Goal: Information Seeking & Learning: Learn about a topic

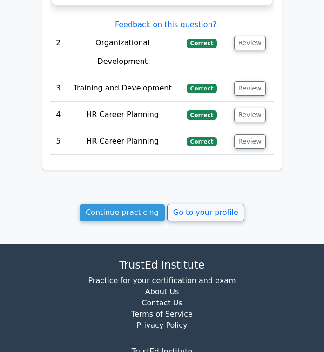
scroll to position [1269, 0]
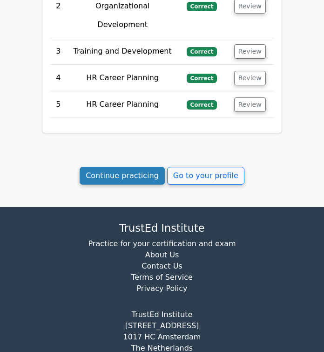
click at [111, 167] on link "Continue practicing" at bounding box center [122, 176] width 85 height 18
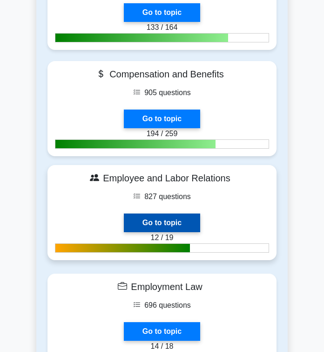
scroll to position [469, 0]
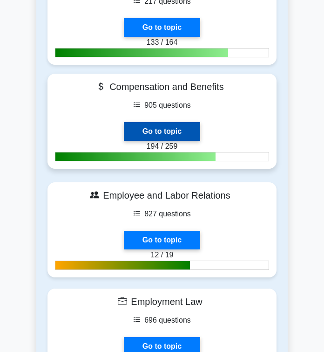
click at [164, 122] on link "Go to topic" at bounding box center [162, 131] width 76 height 19
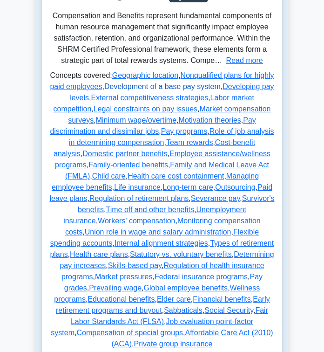
scroll to position [187, 0]
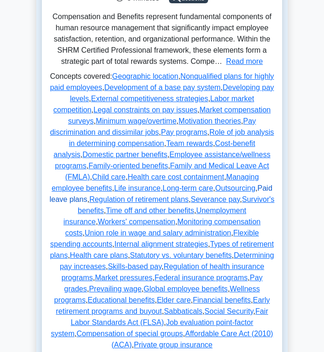
click at [111, 200] on link "Paid leave plans" at bounding box center [160, 193] width 223 height 19
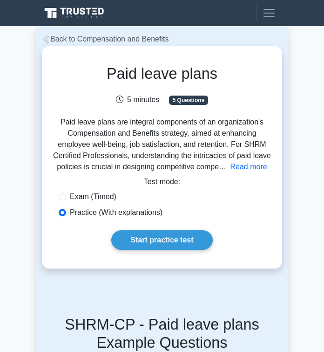
scroll to position [33, 0]
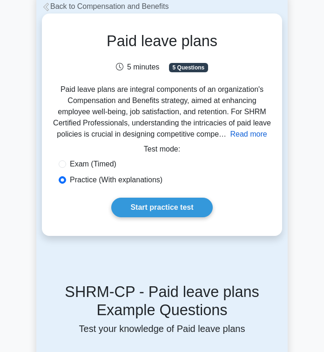
click at [237, 137] on button "Read more" at bounding box center [249, 134] width 37 height 11
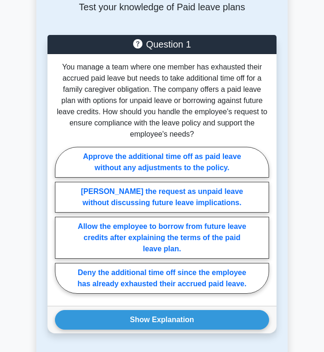
scroll to position [1406, 0]
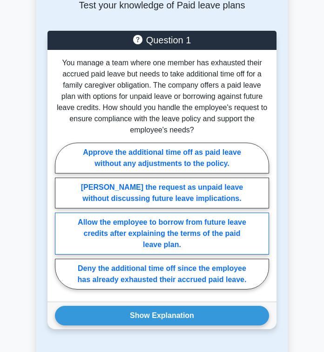
click at [150, 213] on label "Allow the employee to borrow from future leave credits after explaining the ter…" at bounding box center [162, 234] width 214 height 42
click at [61, 215] on input "Allow the employee to borrow from future leave credits after explaining the ter…" at bounding box center [58, 218] width 6 height 6
radio input "true"
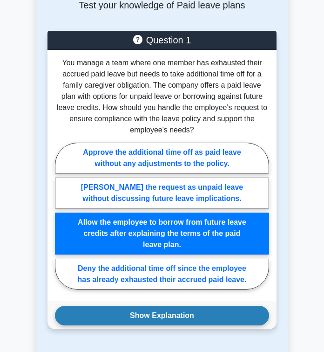
click at [163, 306] on button "Show Explanation" at bounding box center [162, 316] width 214 height 20
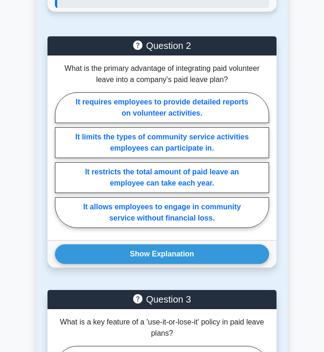
scroll to position [1915, 0]
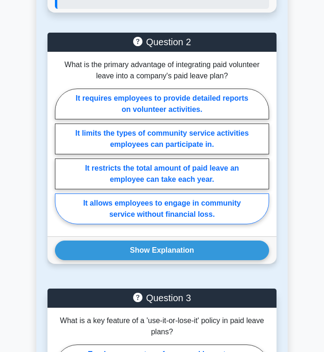
click at [179, 193] on label "It allows employees to engage in community service without financial loss." at bounding box center [162, 208] width 214 height 31
click at [61, 162] on input "It allows employees to engage in community service without financial loss." at bounding box center [58, 159] width 6 height 6
radio input "true"
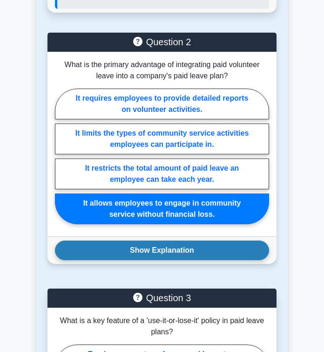
click at [186, 241] on button "Show Explanation" at bounding box center [162, 251] width 214 height 20
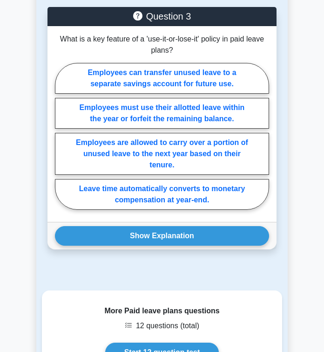
scroll to position [2322, 0]
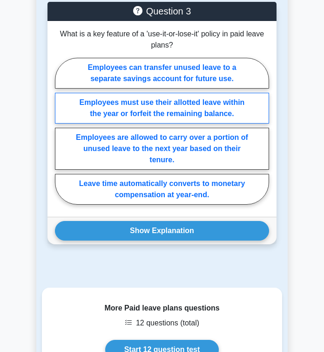
click at [157, 93] on label "Employees must use their allotted leave within the year or forfeit the remainin…" at bounding box center [162, 108] width 214 height 31
click at [61, 131] on input "Employees must use their allotted leave within the year or forfeit the remainin…" at bounding box center [58, 134] width 6 height 6
radio input "true"
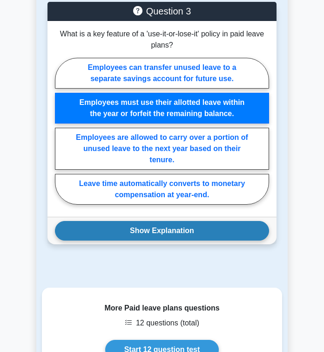
click at [159, 221] on button "Show Explanation" at bounding box center [162, 231] width 214 height 20
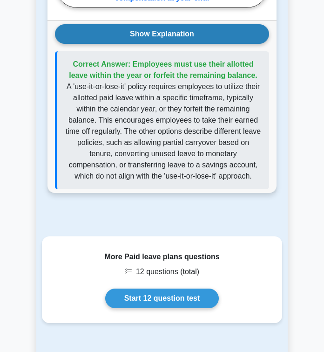
scroll to position [2519, 0]
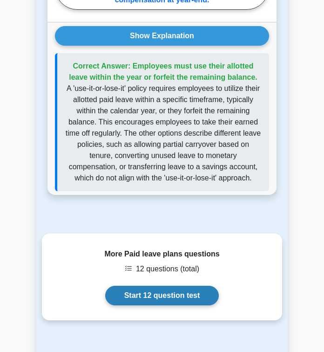
click at [169, 286] on link "Start 12 question test" at bounding box center [162, 296] width 114 height 20
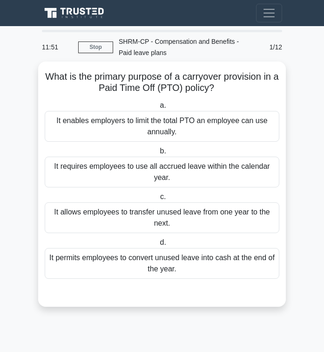
click at [166, 208] on div "It allows employees to transfer unused leave from one year to the next." at bounding box center [162, 217] width 235 height 31
click at [158, 200] on input "c. It allows employees to transfer unused leave from one year to the next." at bounding box center [158, 197] width 0 height 6
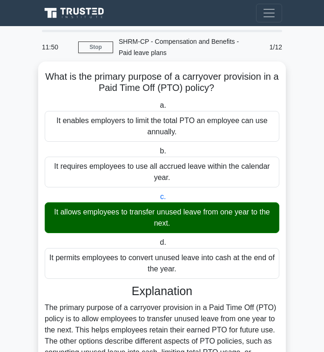
scroll to position [111, 0]
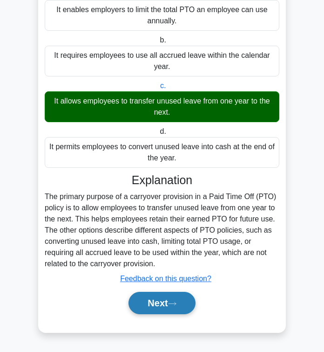
click at [164, 303] on button "Next" at bounding box center [162, 303] width 67 height 22
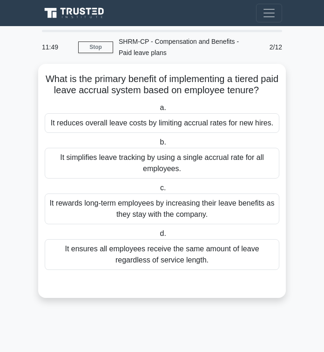
scroll to position [0, 0]
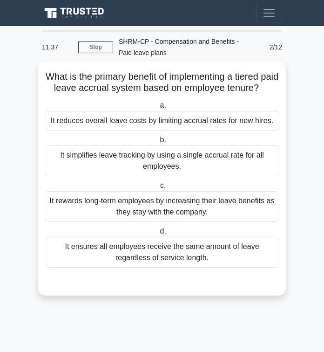
click at [163, 210] on div "It rewards long-term employees by increasing their leave benefits as they stay …" at bounding box center [162, 206] width 235 height 31
click at [158, 189] on input "c. It rewards long-term employees by increasing their leave benefits as they st…" at bounding box center [158, 186] width 0 height 6
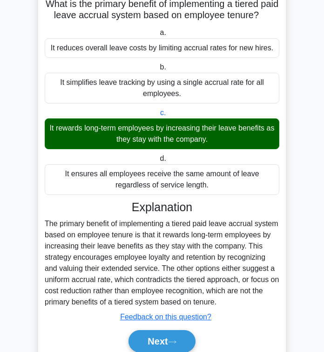
scroll to position [111, 0]
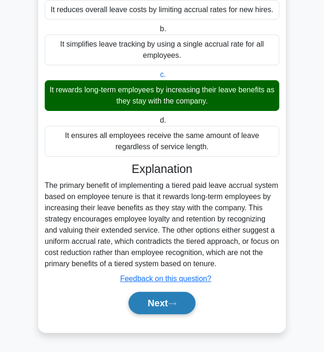
click at [160, 311] on button "Next" at bounding box center [162, 303] width 67 height 22
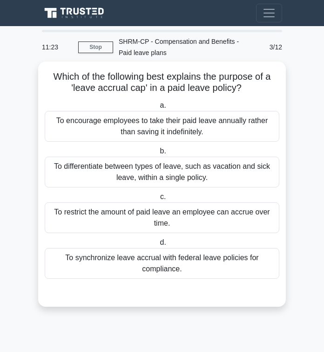
click at [158, 218] on div "To restrict the amount of paid leave an employee can accrue over time." at bounding box center [162, 217] width 235 height 31
click at [158, 200] on input "c. To restrict the amount of paid leave an employee can accrue over time." at bounding box center [158, 197] width 0 height 6
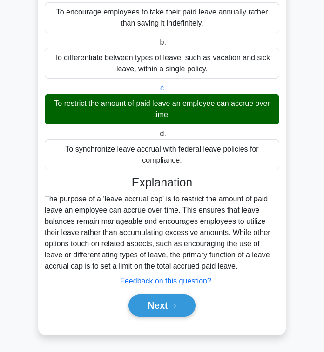
scroll to position [109, 0]
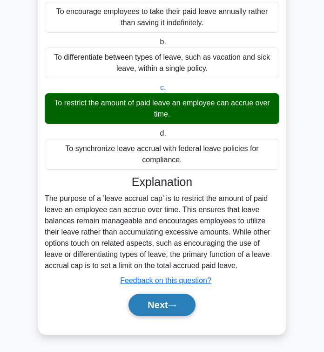
click at [156, 309] on button "Next" at bounding box center [162, 305] width 67 height 22
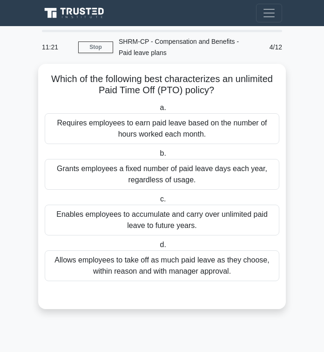
scroll to position [0, 0]
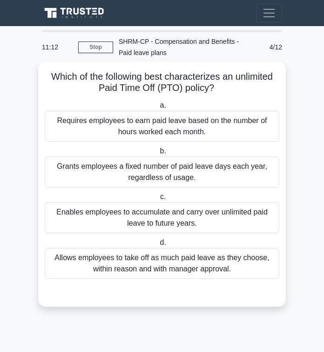
click at [149, 261] on div "Allows employees to take off as much paid leave as they choose, within reason a…" at bounding box center [162, 263] width 235 height 31
click at [158, 246] on input "d. Allows employees to take off as much paid leave as they choose, within reaso…" at bounding box center [158, 243] width 0 height 6
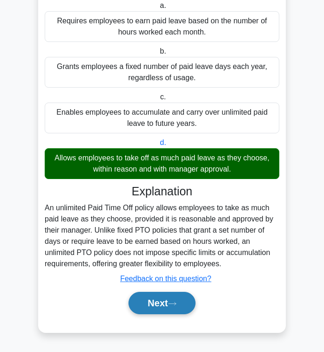
click at [151, 301] on button "Next" at bounding box center [162, 303] width 67 height 22
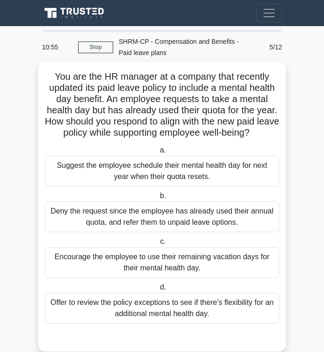
click at [168, 267] on div "Encourage the employee to use their remaining vacation days for their mental he…" at bounding box center [162, 262] width 235 height 31
click at [158, 245] on input "c. Encourage the employee to use their remaining vacation days for their mental…" at bounding box center [158, 242] width 0 height 6
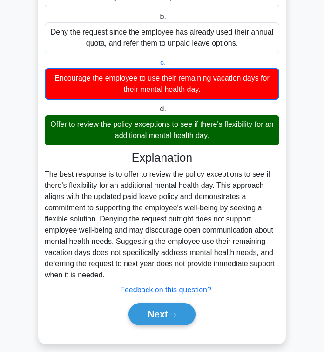
scroll to position [190, 0]
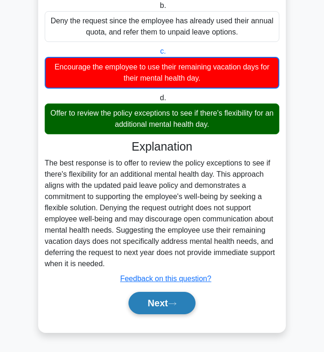
click at [163, 309] on button "Next" at bounding box center [162, 303] width 67 height 22
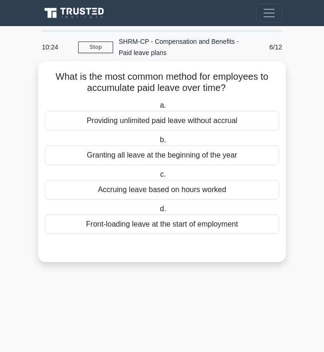
click at [128, 188] on div "Accruing leave based on hours worked" at bounding box center [162, 190] width 235 height 20
click at [158, 178] on input "c. Accruing leave based on hours worked" at bounding box center [158, 175] width 0 height 6
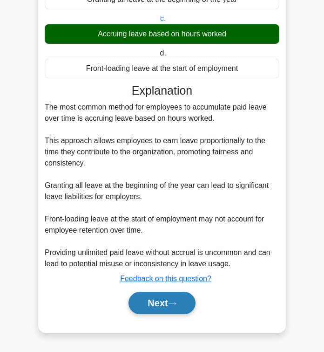
click at [145, 301] on button "Next" at bounding box center [162, 303] width 67 height 22
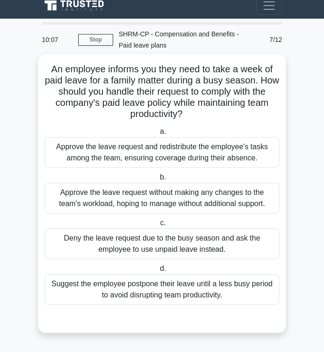
click at [148, 164] on div "Approve the leave request and redistribute the employee's tasks among the team,…" at bounding box center [162, 152] width 235 height 31
click at [158, 135] on input "a. Approve the leave request and redistribute the employee's tasks among the te…" at bounding box center [158, 132] width 0 height 6
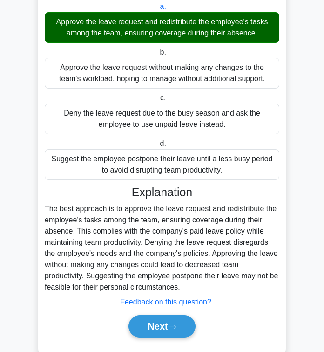
scroll to position [156, 0]
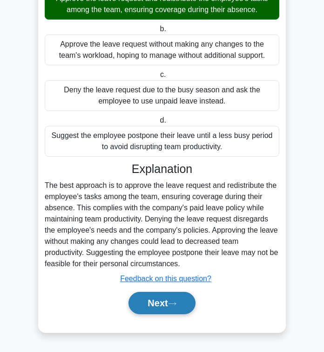
click at [152, 292] on button "Next" at bounding box center [162, 303] width 67 height 22
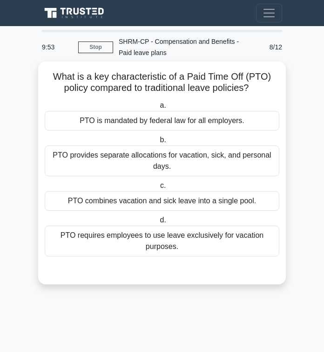
click at [199, 120] on div "PTO is mandated by federal law for all employers." at bounding box center [162, 121] width 235 height 20
click at [158, 109] on input "a. PTO is mandated by federal law for all employers." at bounding box center [158, 106] width 0 height 6
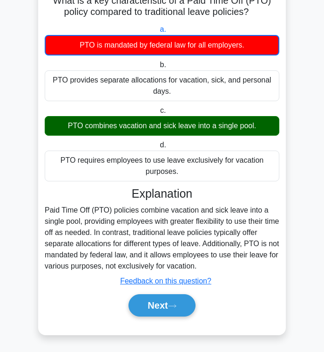
scroll to position [78, 0]
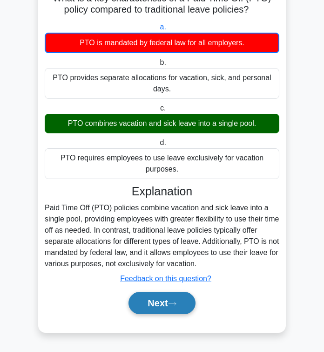
click at [169, 308] on button "Next" at bounding box center [162, 303] width 67 height 22
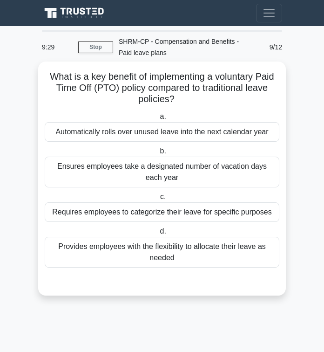
click at [139, 172] on div "Ensures employees take a designated number of vacation days each year" at bounding box center [162, 172] width 235 height 31
click at [158, 154] on input "b. Ensures employees take a designated number of vacation days each year" at bounding box center [158, 151] width 0 height 6
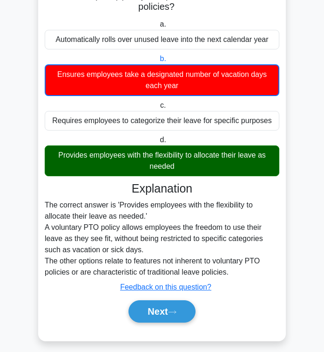
scroll to position [101, 0]
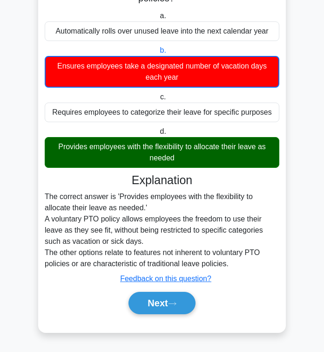
click at [158, 314] on div "Next" at bounding box center [162, 303] width 235 height 30
click at [158, 302] on button "Next" at bounding box center [162, 303] width 67 height 22
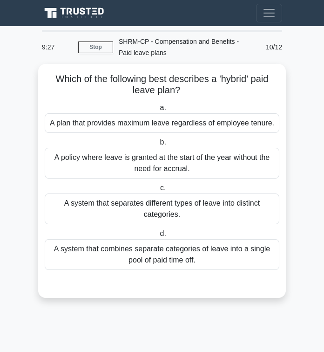
scroll to position [0, 0]
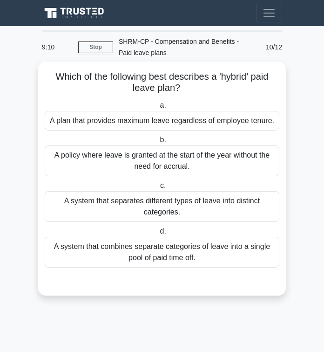
click at [179, 204] on div "A system that separates different types of leave into distinct categories." at bounding box center [162, 206] width 235 height 31
click at [158, 189] on input "c. A system that separates different types of leave into distinct categories." at bounding box center [158, 186] width 0 height 6
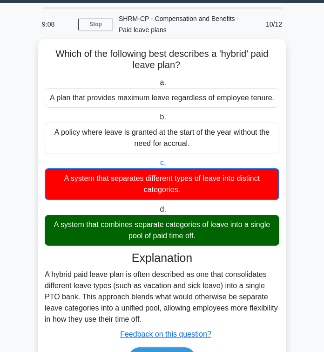
scroll to position [27, 0]
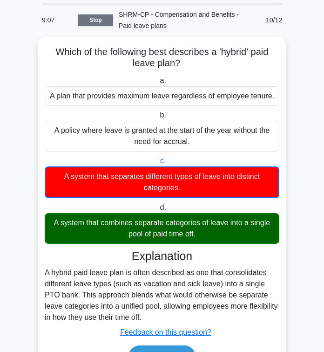
click at [89, 25] on link "Stop" at bounding box center [95, 20] width 35 height 12
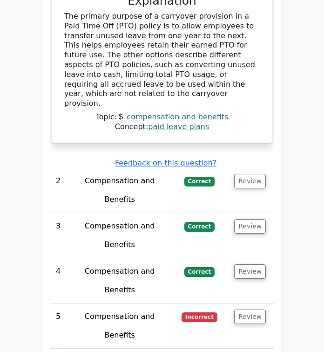
scroll to position [1039, 0]
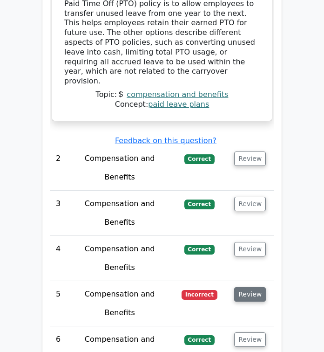
click at [248, 287] on button "Review" at bounding box center [250, 294] width 32 height 14
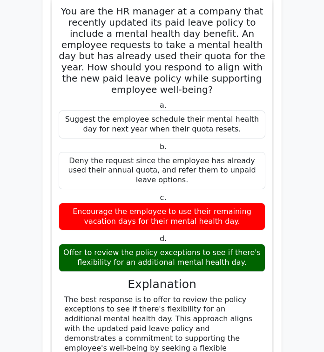
scroll to position [1381, 0]
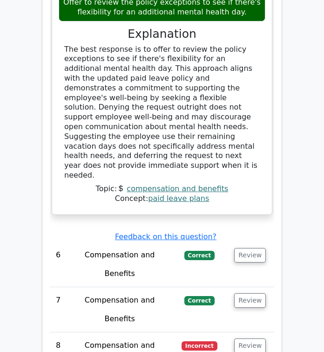
scroll to position [1617, 0]
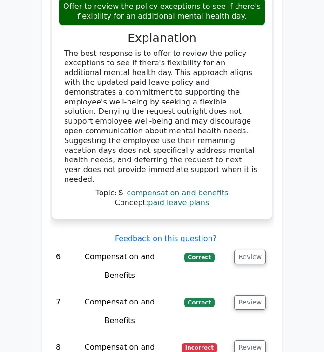
click at [265, 334] on td "Review" at bounding box center [250, 356] width 48 height 45
click at [254, 340] on button "Review" at bounding box center [250, 347] width 32 height 14
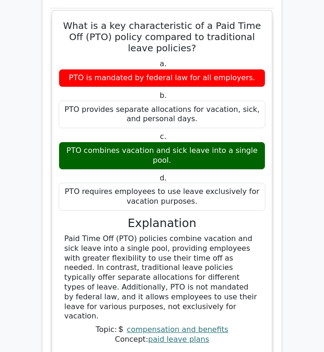
scroll to position [1989, 0]
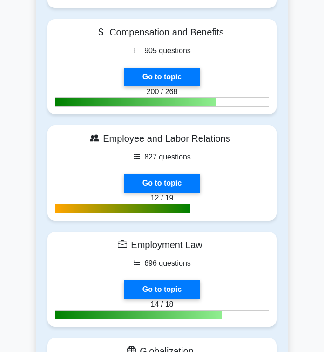
scroll to position [532, 0]
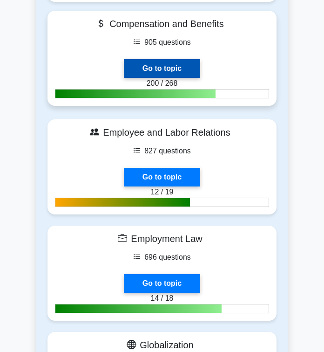
click at [173, 59] on link "Go to topic" at bounding box center [162, 68] width 76 height 19
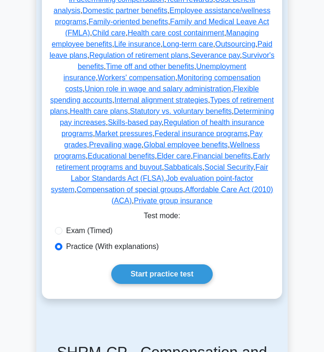
scroll to position [319, 0]
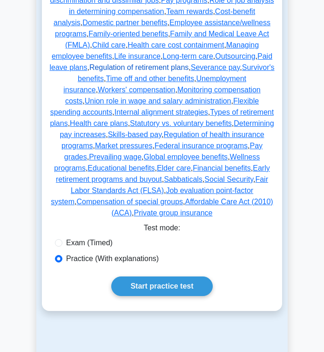
click at [189, 67] on link "Regulation of retirement plans" at bounding box center [138, 67] width 99 height 8
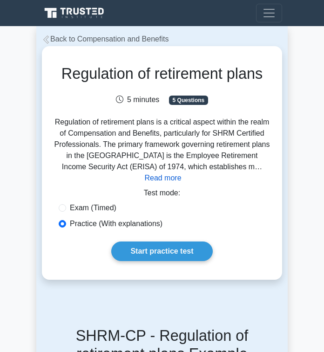
click at [242, 172] on div "Regulation of retirement plans 5 minutes 5 Questions Read more" at bounding box center [162, 163] width 233 height 226
click at [181, 172] on button "Read more" at bounding box center [162, 177] width 37 height 11
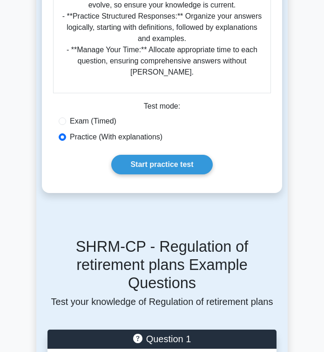
scroll to position [1250, 0]
